Goal: Task Accomplishment & Management: Manage account settings

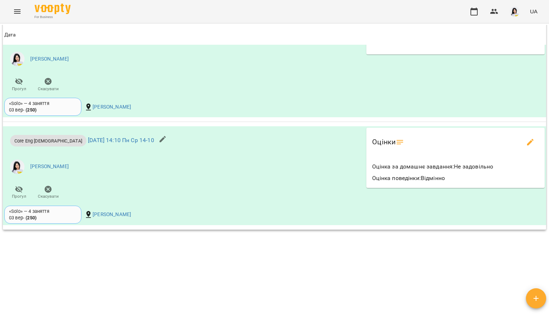
scroll to position [679, 0]
click at [19, 14] on icon "Menu" at bounding box center [17, 11] width 9 height 9
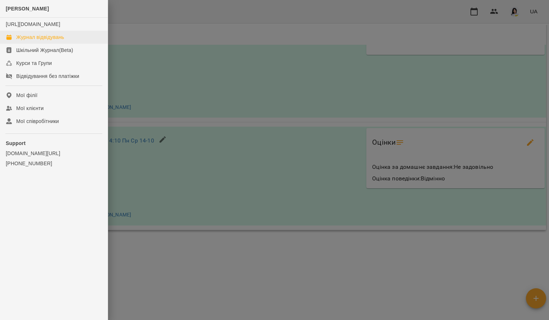
click at [55, 41] on div "Журнал відвідувань" at bounding box center [40, 37] width 48 height 7
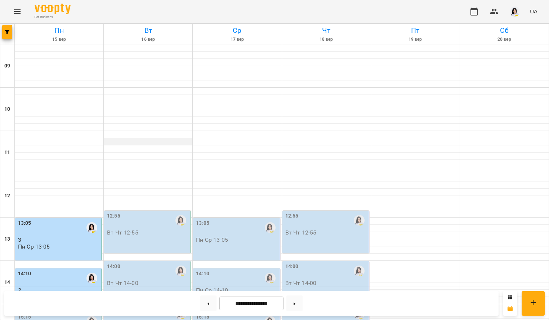
scroll to position [139, 0]
click at [58, 313] on div "15:15" at bounding box center [59, 321] width 82 height 17
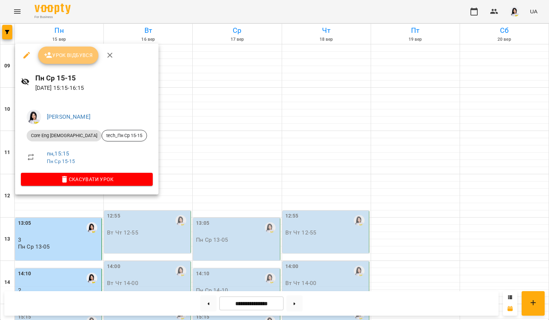
click at [80, 62] on button "Урок відбувся" at bounding box center [68, 54] width 61 height 17
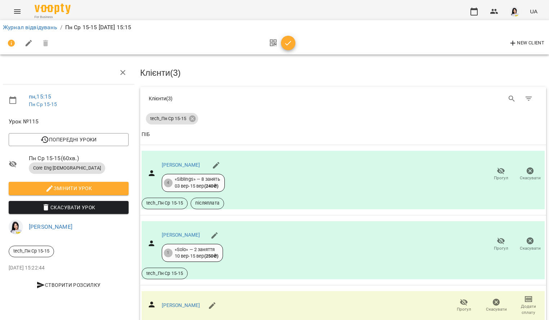
scroll to position [49, 0]
click at [194, 162] on link "[PERSON_NAME]" at bounding box center [181, 165] width 39 height 6
click at [497, 167] on icon "button" at bounding box center [501, 170] width 8 height 7
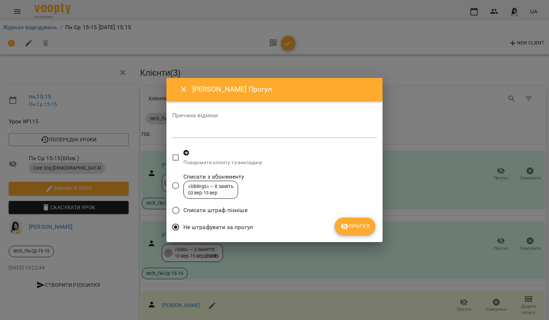
click at [182, 143] on div "Причина відміни *" at bounding box center [274, 127] width 205 height 40
click at [187, 127] on div "*" at bounding box center [274, 132] width 205 height 11
type textarea "********"
click at [354, 221] on button "Прогул" at bounding box center [355, 225] width 41 height 17
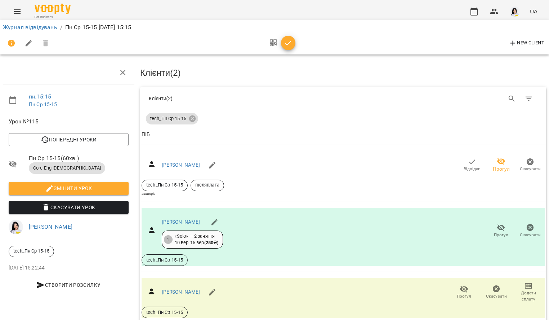
scroll to position [36, 0]
click at [173, 0] on div "For Business UA" at bounding box center [274, 11] width 549 height 23
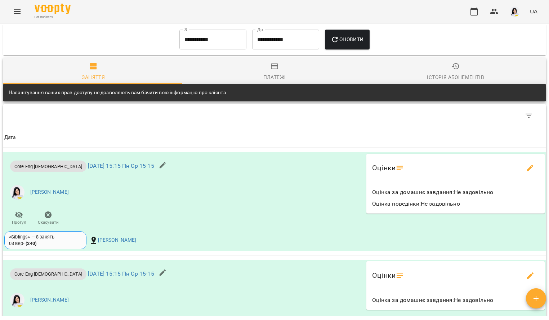
scroll to position [503, 0]
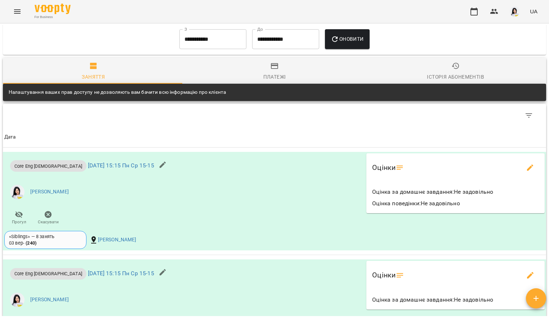
click at [200, 49] on input "**********" at bounding box center [213, 39] width 67 height 20
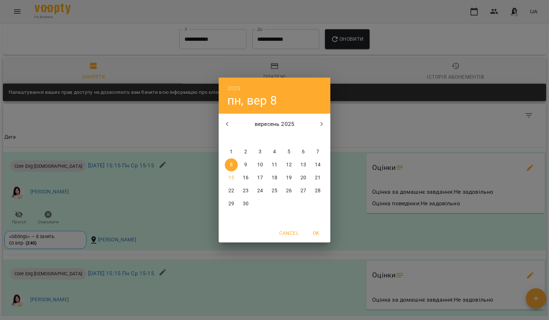
click at [225, 151] on div "1" at bounding box center [231, 151] width 14 height 13
type input "**********"
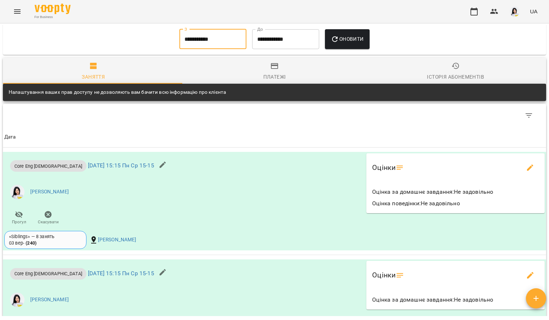
click at [288, 41] on input "**********" at bounding box center [285, 39] width 67 height 20
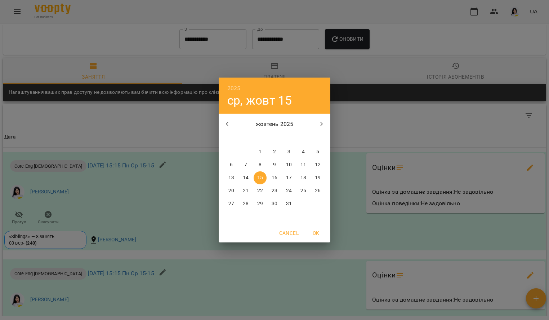
click at [227, 133] on div "[DATE] пн вт ср чт пт сб нд" at bounding box center [275, 127] width 112 height 27
click at [226, 123] on icon "button" at bounding box center [227, 124] width 9 height 9
click at [227, 177] on span "15" at bounding box center [231, 177] width 13 height 7
type input "**********"
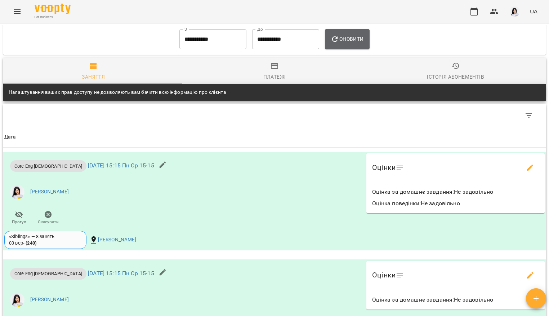
click at [340, 44] on icon "button" at bounding box center [335, 39] width 9 height 9
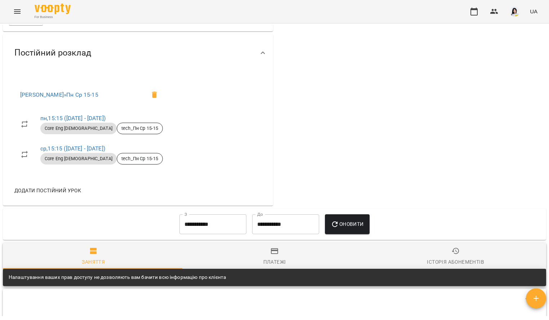
scroll to position [0, 0]
